Goal: Information Seeking & Learning: Learn about a topic

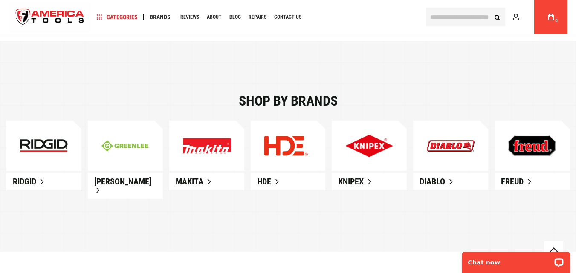
scroll to position [503, 0]
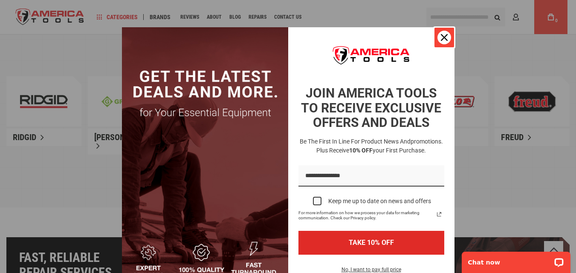
click at [441, 38] on icon "close icon" at bounding box center [444, 37] width 7 height 7
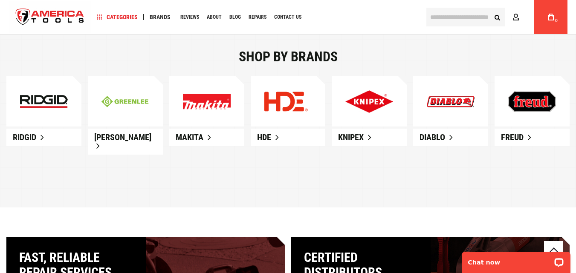
click at [100, 122] on link at bounding box center [125, 101] width 75 height 50
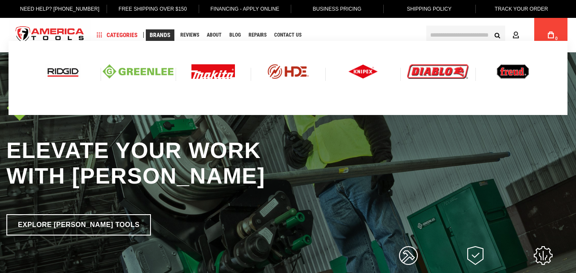
click at [162, 33] on span "Brands" at bounding box center [160, 35] width 21 height 6
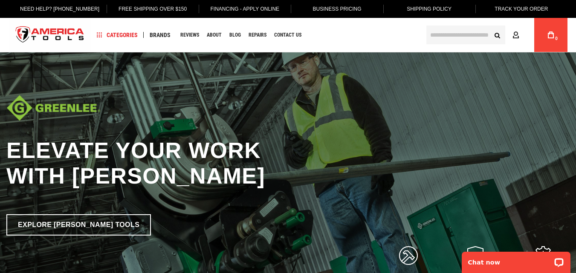
click at [76, 31] on img "store logo" at bounding box center [50, 35] width 83 height 32
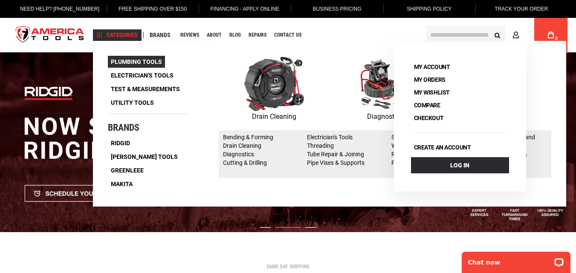
click at [134, 65] on link "Plumbing Tools" at bounding box center [136, 62] width 57 height 12
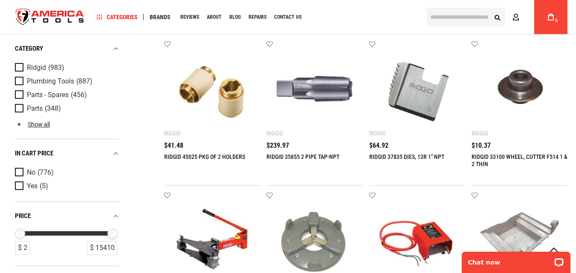
scroll to position [124, 0]
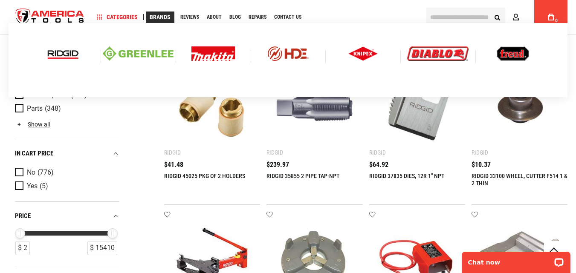
click at [436, 57] on img at bounding box center [437, 53] width 61 height 14
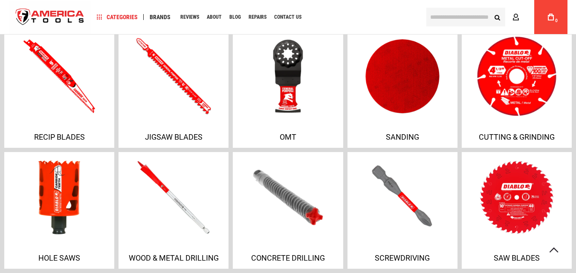
click at [523, 94] on img at bounding box center [517, 76] width 114 height 84
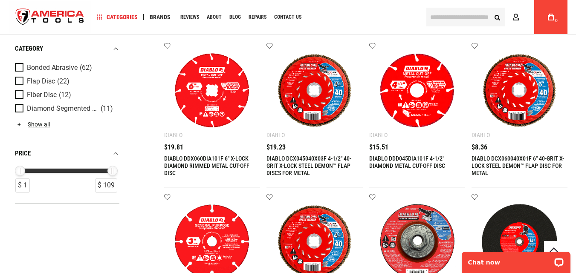
scroll to position [62, 0]
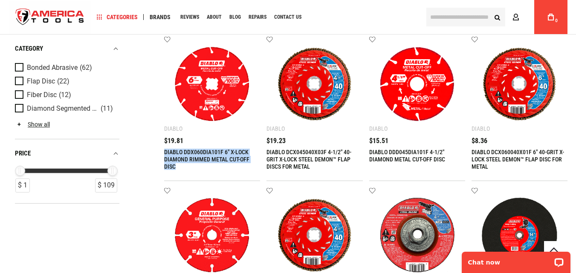
drag, startPoint x: 161, startPoint y: 153, endPoint x: 182, endPoint y: 167, distance: 24.6
copy link "DIABLO DDX060DIA101F 6" X-LOCK DIAMOND RIMMED METAL CUT-OFF DISC"
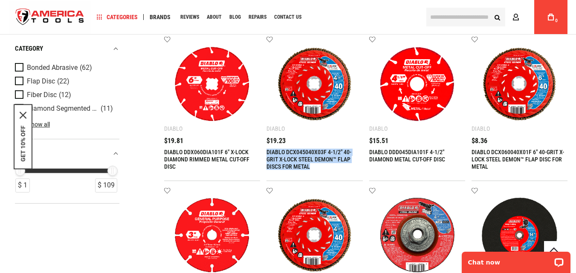
drag, startPoint x: 264, startPoint y: 152, endPoint x: 315, endPoint y: 163, distance: 51.9
copy link "DIABLO DCX045040X03F 4-1/2" 40-GRIT X-LOCK STEEL DEMON™ FLAP DISCS FOR METAL"
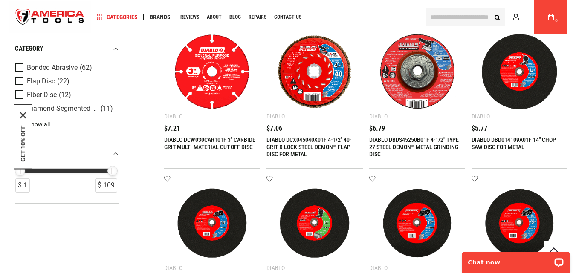
scroll to position [95, 0]
